Goal: Transaction & Acquisition: Book appointment/travel/reservation

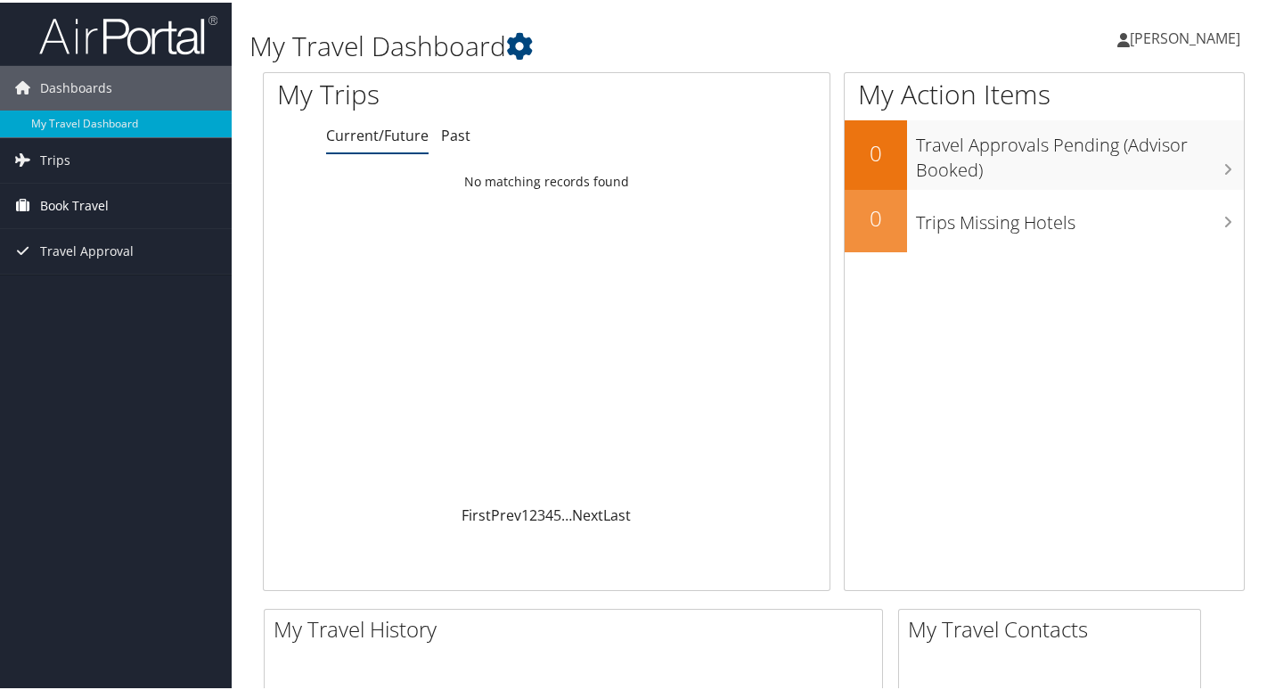
click at [76, 204] on span "Book Travel" at bounding box center [74, 203] width 69 height 45
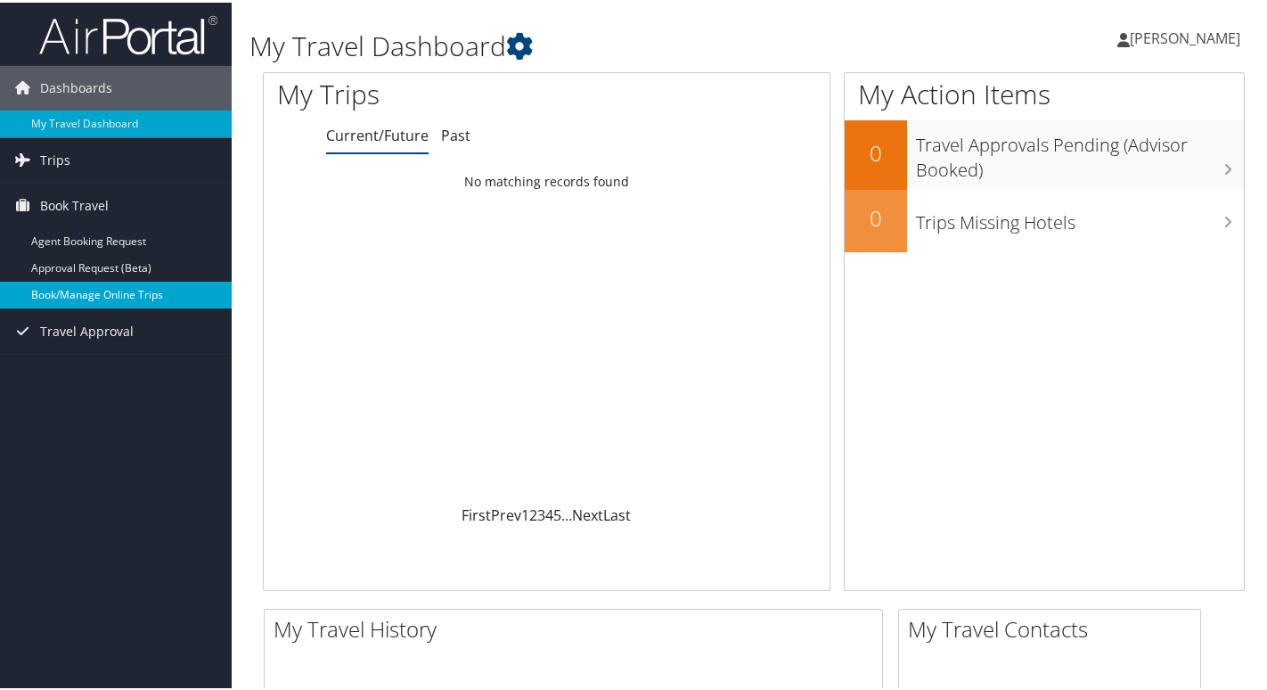
click at [100, 294] on link "Book/Manage Online Trips" at bounding box center [116, 292] width 232 height 27
